Goal: Transaction & Acquisition: Purchase product/service

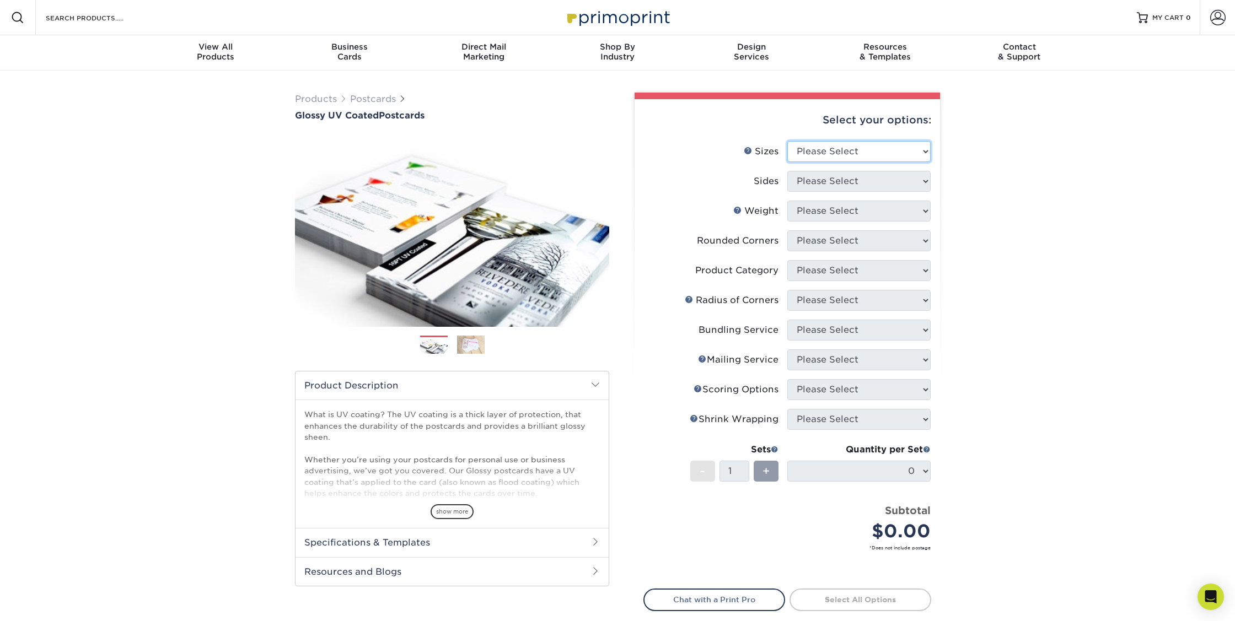
click at [892, 154] on select "Please Select 1.5" x 7" 2" x 4" 2" x 6" 2" x 7" 2" x 8" 2.12" x 5.5" 2.12" x 5.…" at bounding box center [858, 151] width 143 height 21
select select "4.00x4.00"
click at [787, 141] on select "Please Select 1.5" x 7" 2" x 4" 2" x 6" 2" x 7" 2" x 8" 2.12" x 5.5" 2.12" x 5.…" at bounding box center [858, 151] width 143 height 21
click at [827, 174] on select "Please Select Print Both Sides Print Front Only" at bounding box center [858, 181] width 143 height 21
select select "13abbda7-1d64-4f25-8bb2-c179b224825d"
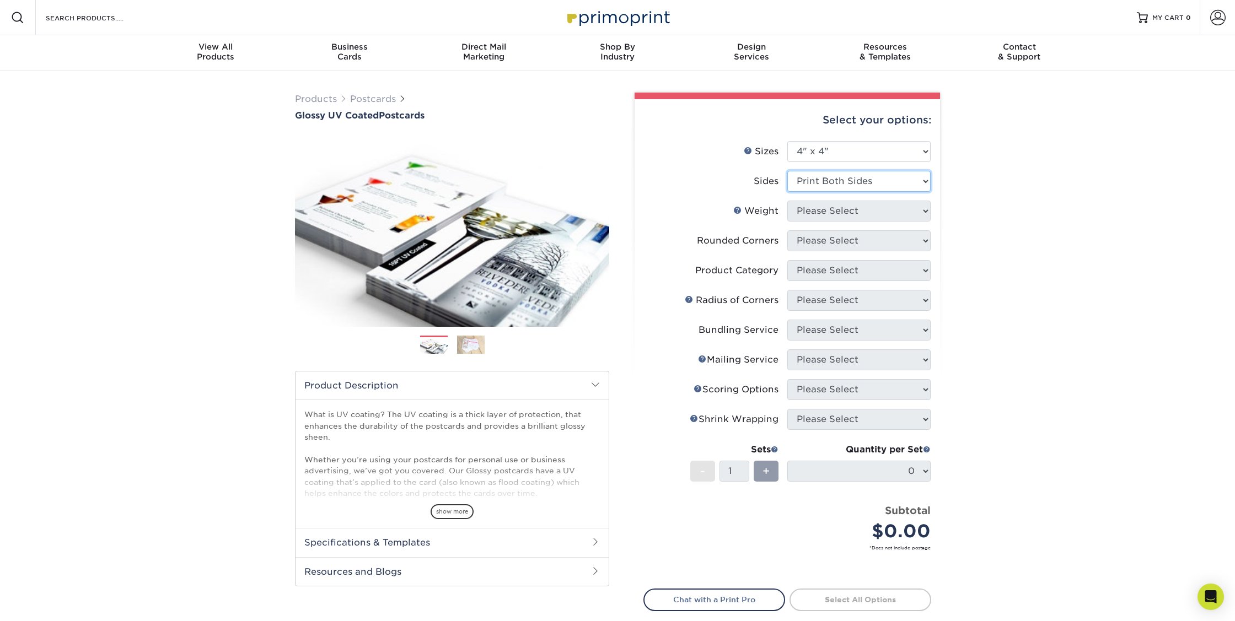
click at [787, 171] on select "Please Select Print Both Sides Print Front Only" at bounding box center [858, 181] width 143 height 21
click at [854, 213] on select "Please Select 16PT 18PT C1S 14PT" at bounding box center [858, 211] width 143 height 21
select select "16PT"
click at [787, 201] on select "Please Select 16PT 18PT C1S 14PT" at bounding box center [858, 211] width 143 height 21
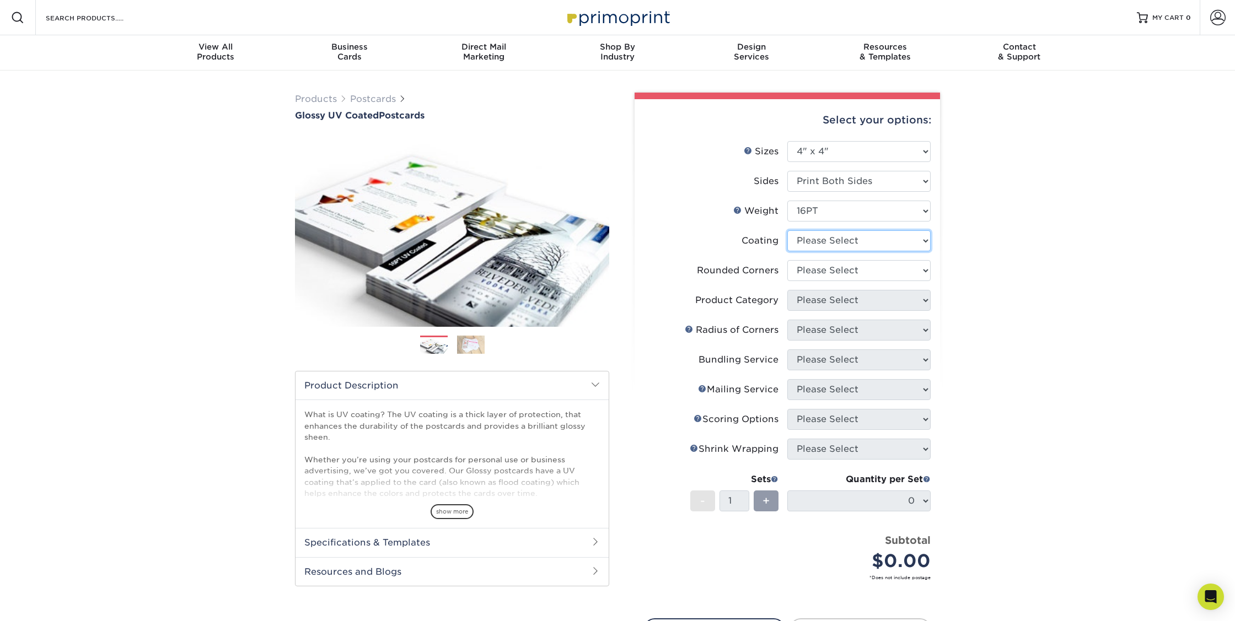
click at [852, 240] on select at bounding box center [858, 240] width 143 height 21
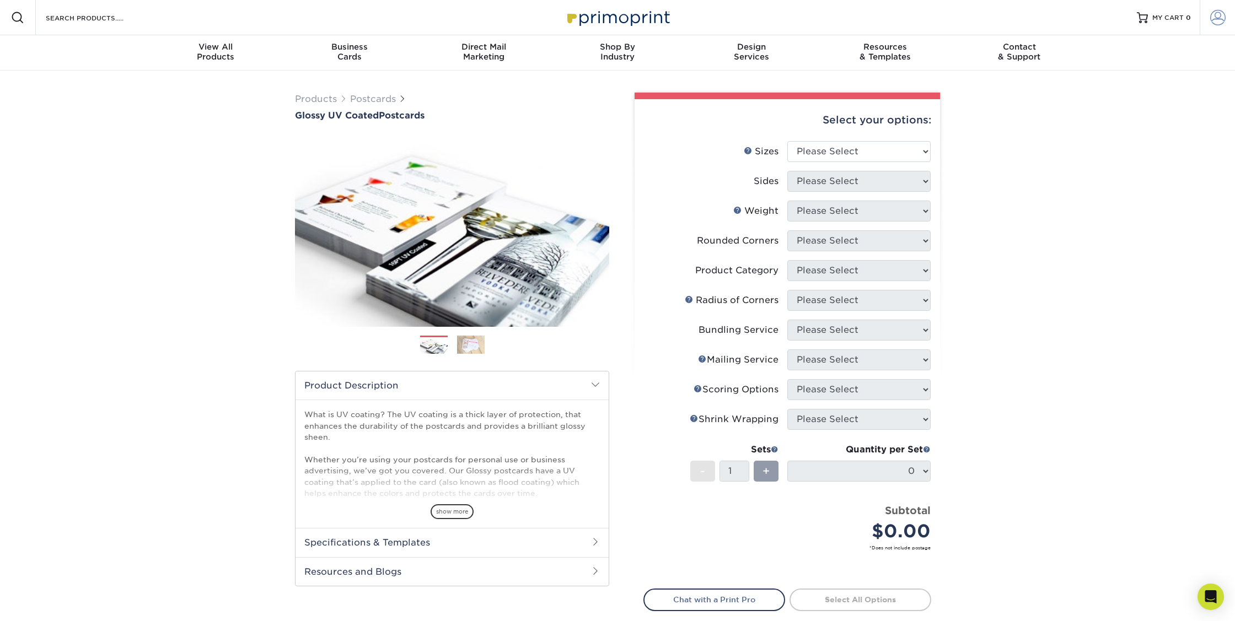
click at [1214, 18] on span at bounding box center [1217, 17] width 15 height 15
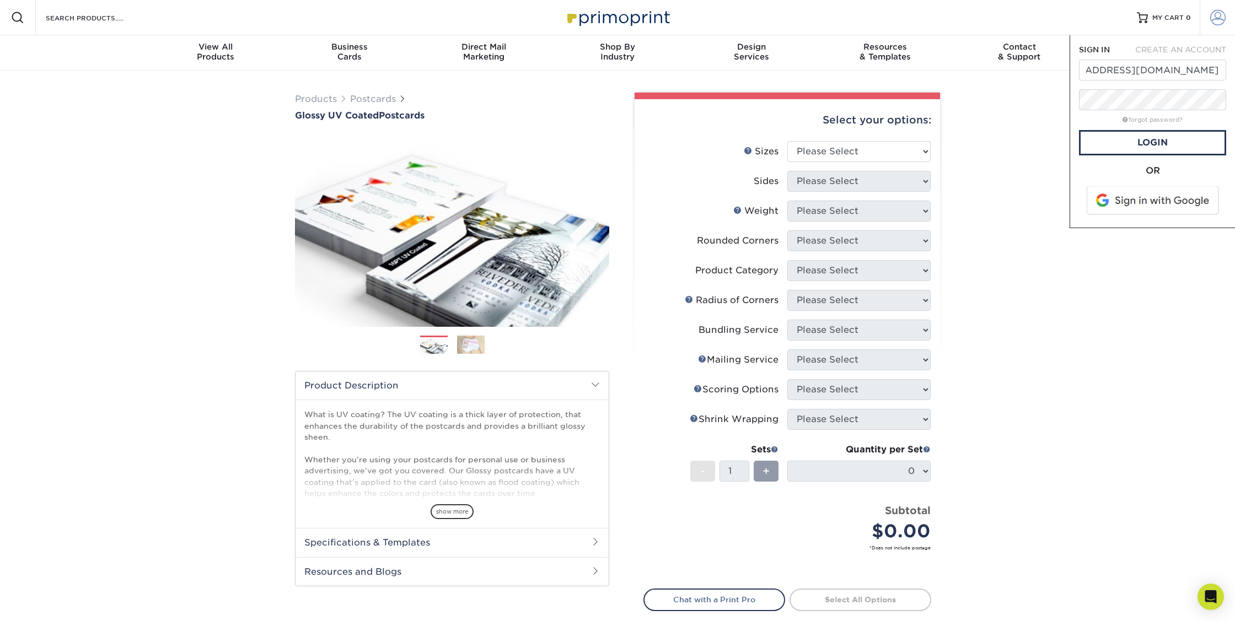
click at [1214, 18] on span at bounding box center [1217, 17] width 15 height 15
